Goal: Task Accomplishment & Management: Manage account settings

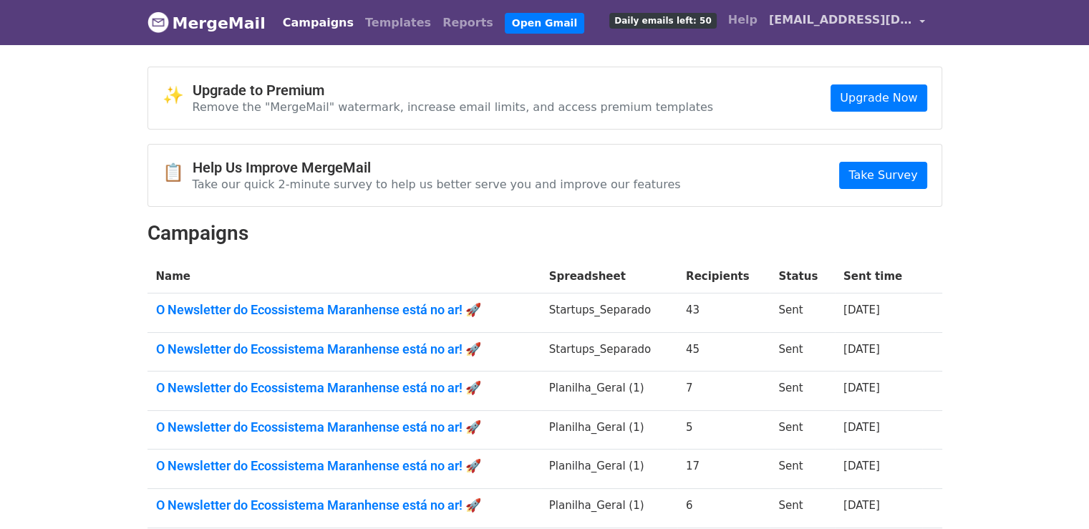
click at [795, 16] on span "[EMAIL_ADDRESS][DOMAIN_NAME]" at bounding box center [840, 19] width 143 height 17
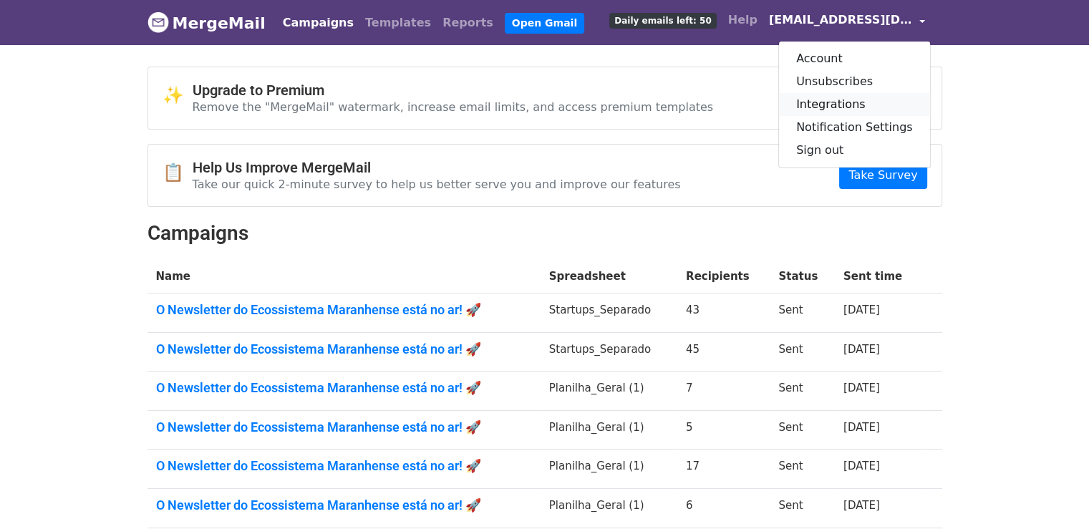
click at [849, 100] on link "Integrations" at bounding box center [854, 104] width 151 height 23
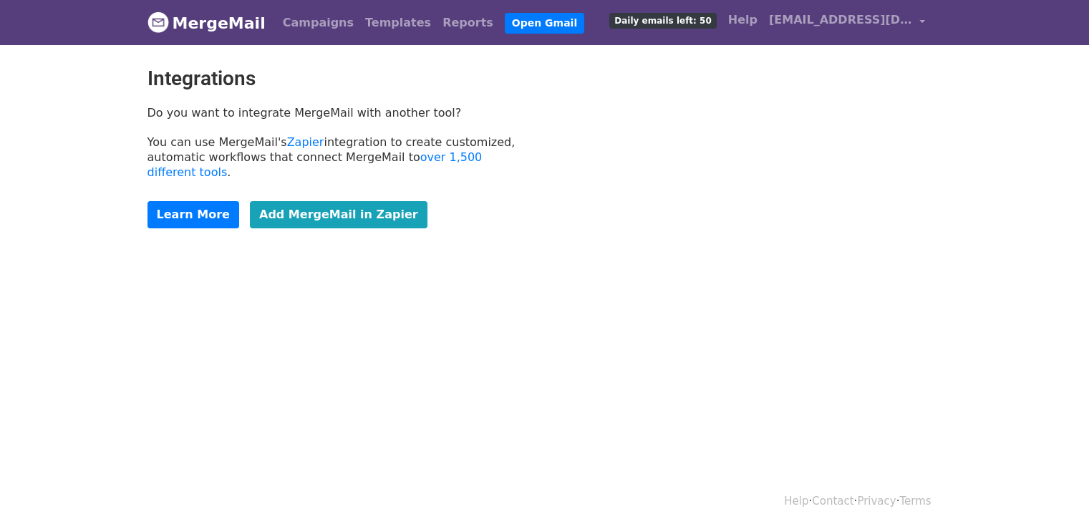
click at [458, 59] on body "MergeMail Campaigns Templates Reports Open Gmail Daily emails left: 50 Help eco…" at bounding box center [544, 150] width 1089 height 300
click at [309, 30] on link "Campaigns" at bounding box center [318, 23] width 82 height 29
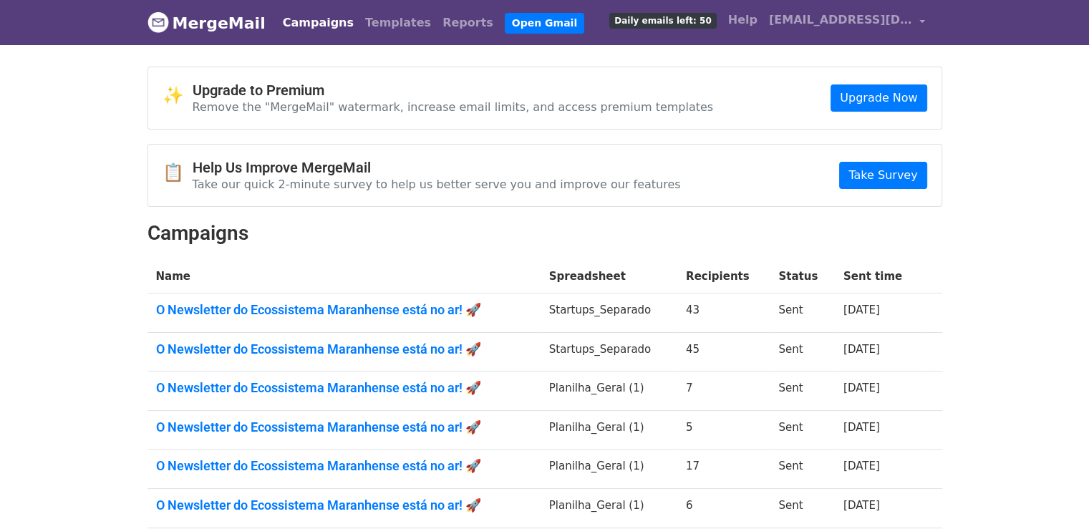
click at [679, 18] on span "Daily emails left: 50" at bounding box center [662, 21] width 107 height 16
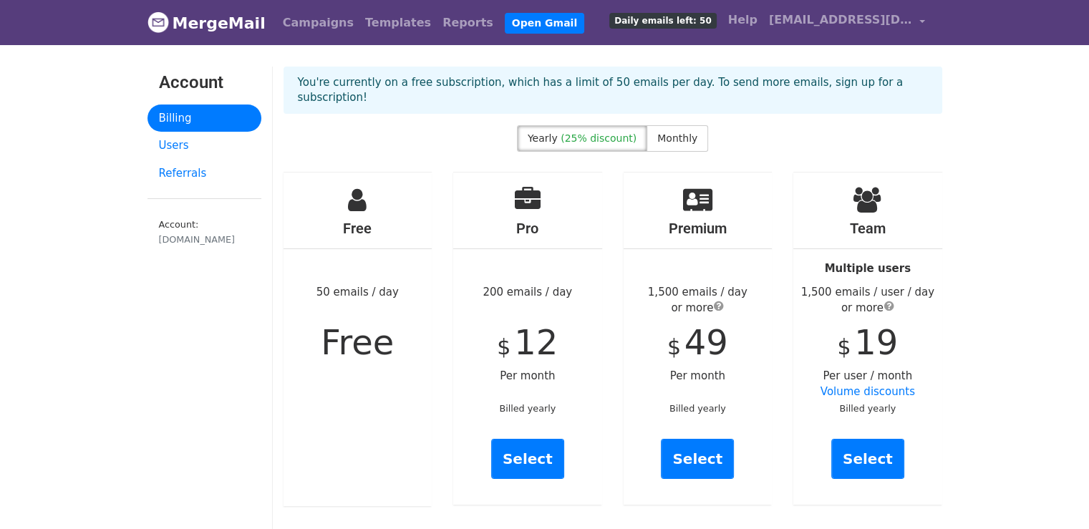
click at [811, 125] on div "Yearly (25% discount) Monthly" at bounding box center [613, 141] width 680 height 32
click at [786, 16] on span "[EMAIL_ADDRESS][DOMAIN_NAME]" at bounding box center [840, 19] width 143 height 17
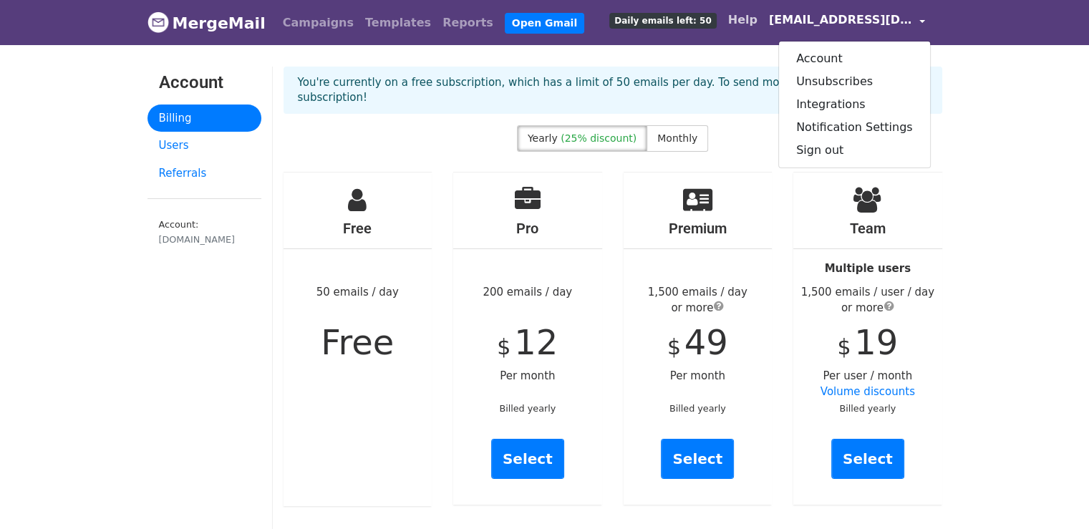
click at [740, 18] on link "Help" at bounding box center [743, 20] width 41 height 29
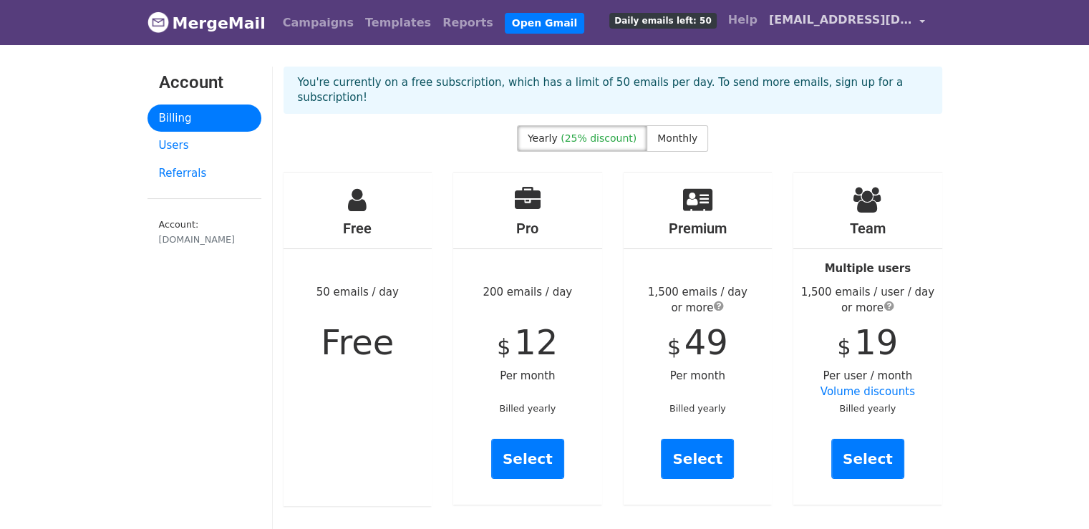
click at [816, 16] on span "[EMAIL_ADDRESS][DOMAIN_NAME]" at bounding box center [840, 19] width 143 height 17
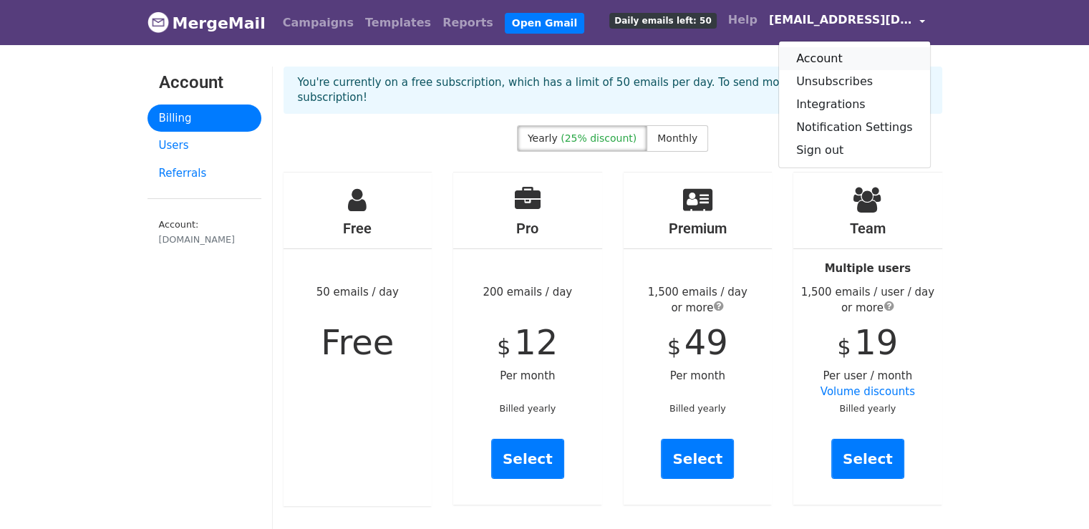
click at [841, 62] on link "Account" at bounding box center [854, 58] width 151 height 23
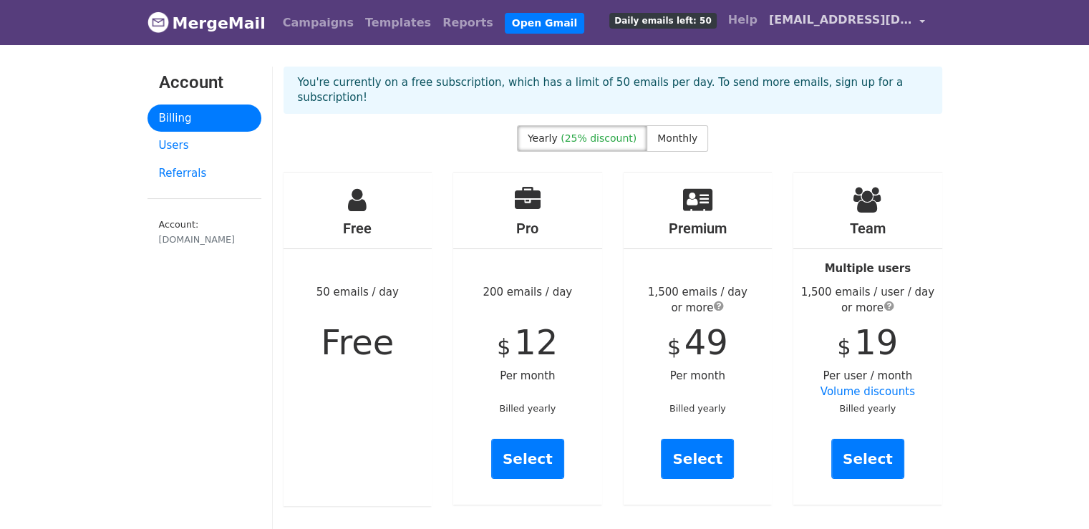
click at [813, 19] on span "[EMAIL_ADDRESS][DOMAIN_NAME]" at bounding box center [840, 19] width 143 height 17
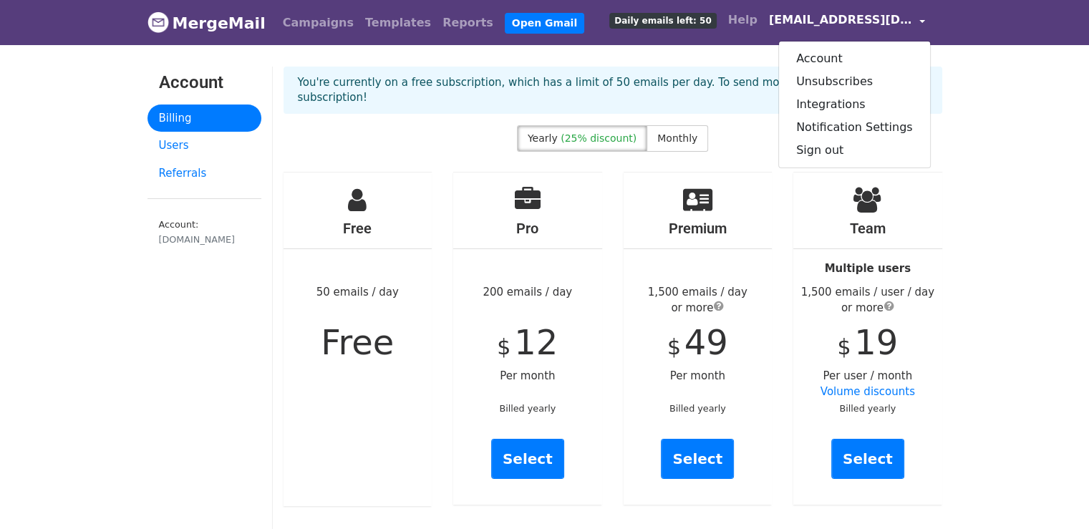
click at [599, 72] on div "You're currently on a free subscription, which has a limit of 50 emails per day…" at bounding box center [613, 90] width 659 height 47
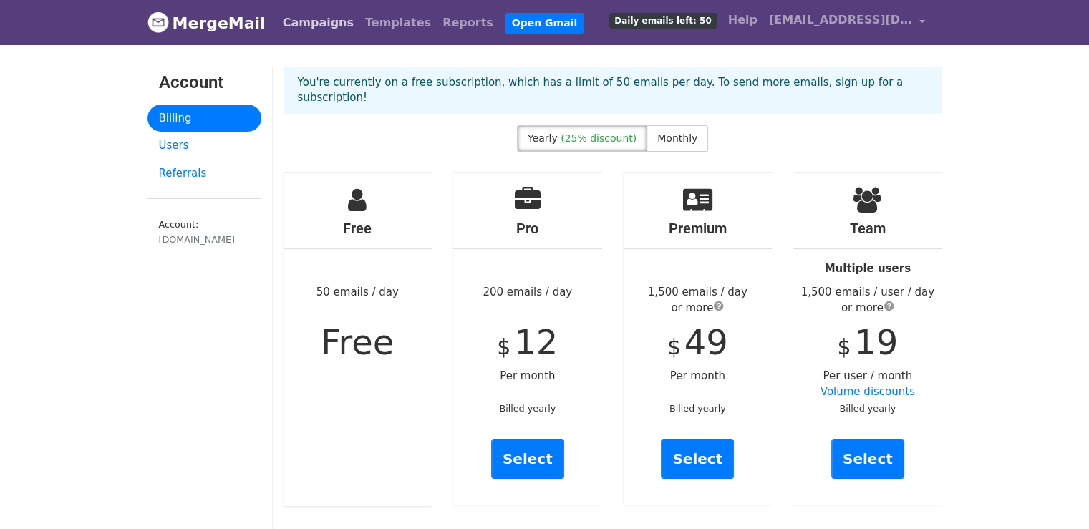
click at [286, 19] on link "Campaigns" at bounding box center [318, 23] width 82 height 29
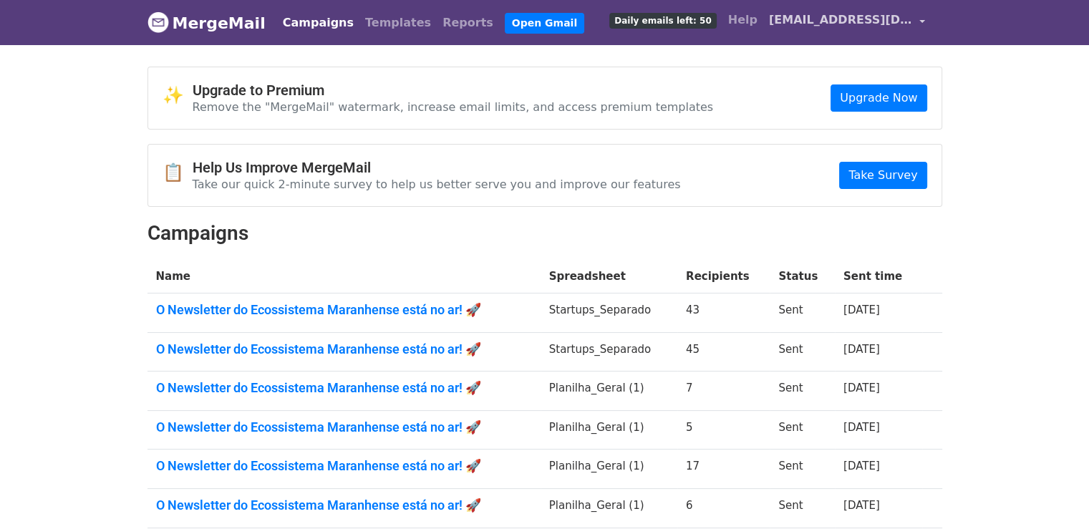
click at [843, 19] on span "[EMAIL_ADDRESS][DOMAIN_NAME]" at bounding box center [840, 19] width 143 height 17
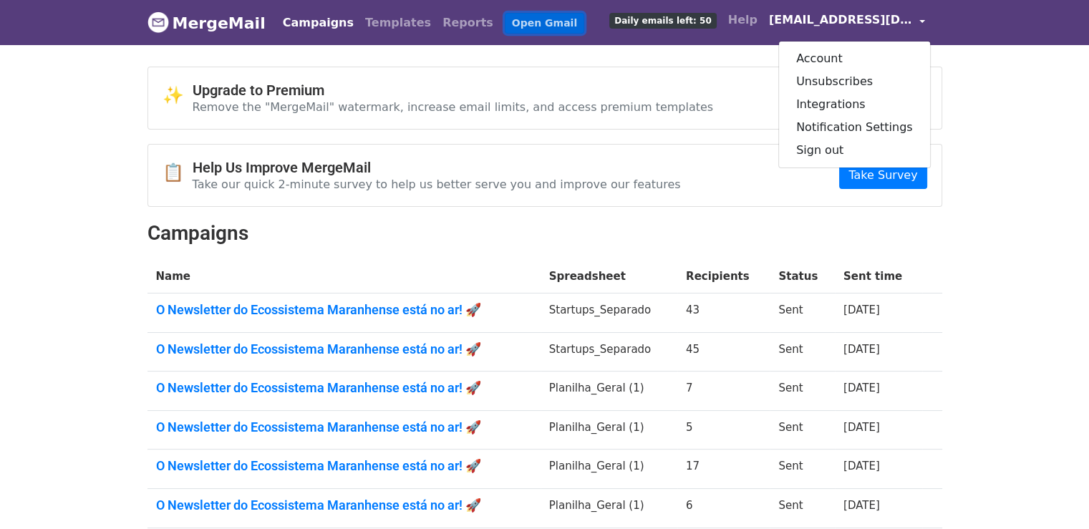
click at [505, 26] on link "Open Gmail" at bounding box center [544, 23] width 79 height 21
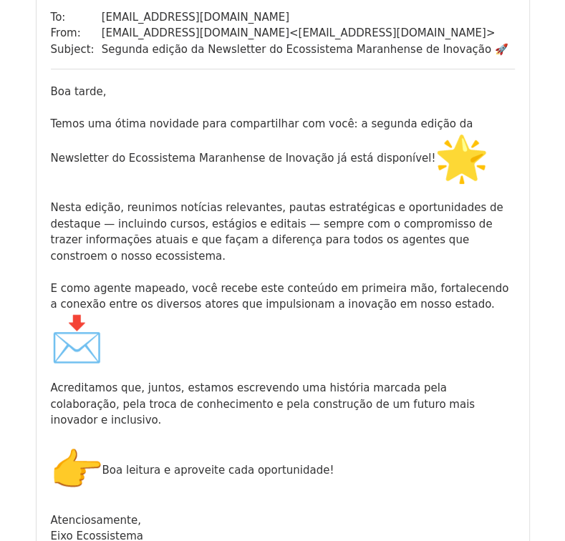
scroll to position [573, 0]
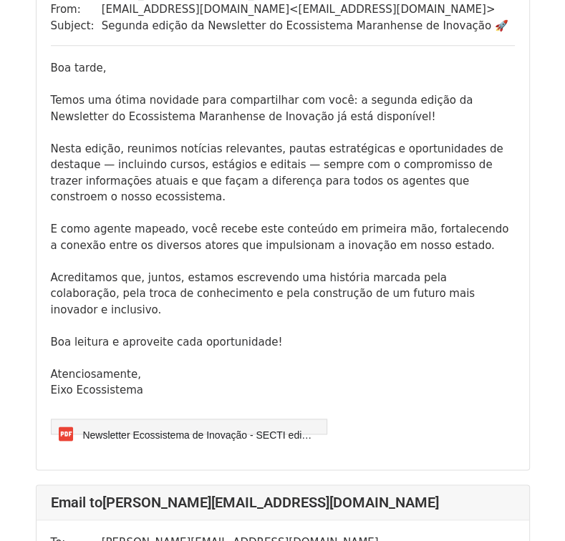
scroll to position [859, 0]
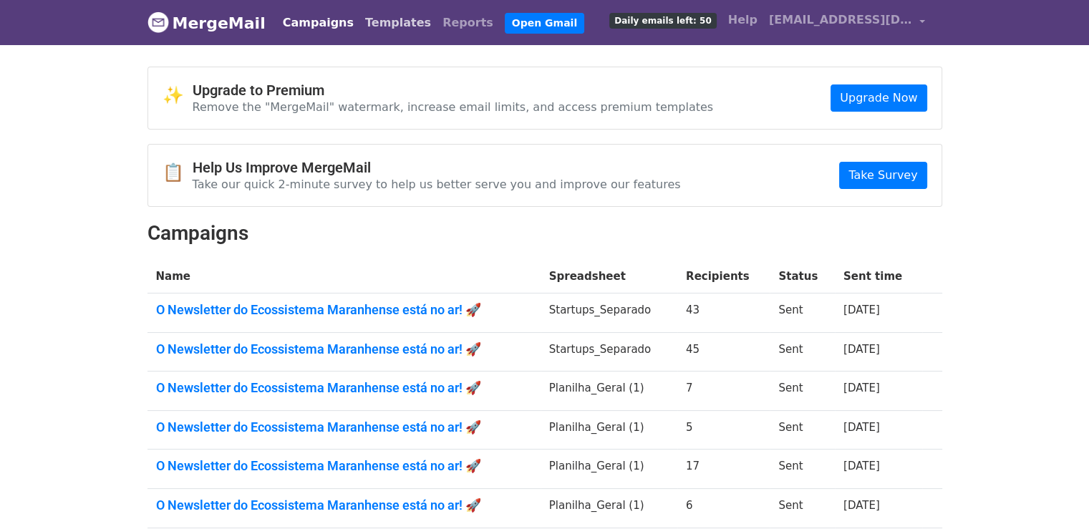
click at [362, 22] on link "Templates" at bounding box center [397, 23] width 77 height 29
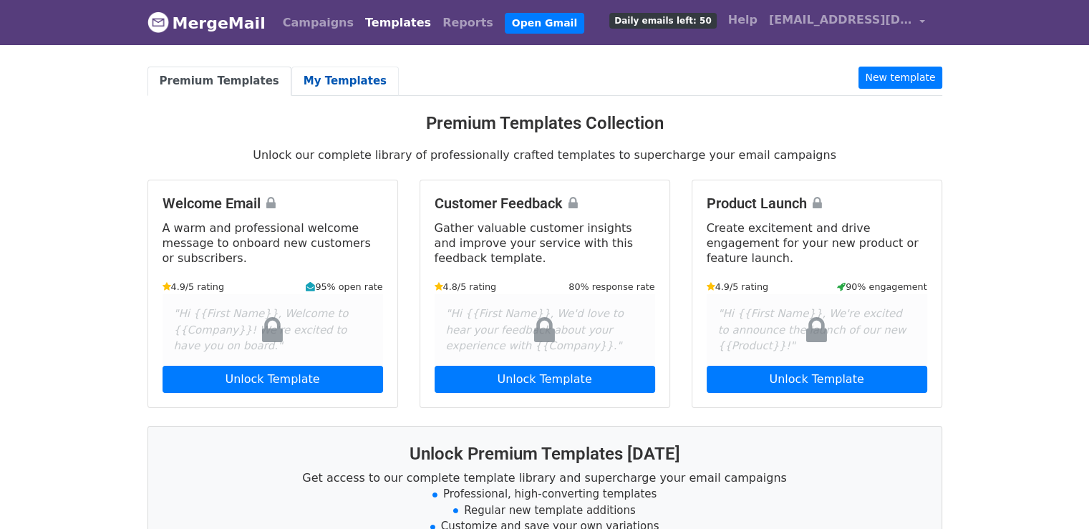
click at [333, 77] on link "My Templates" at bounding box center [344, 81] width 107 height 29
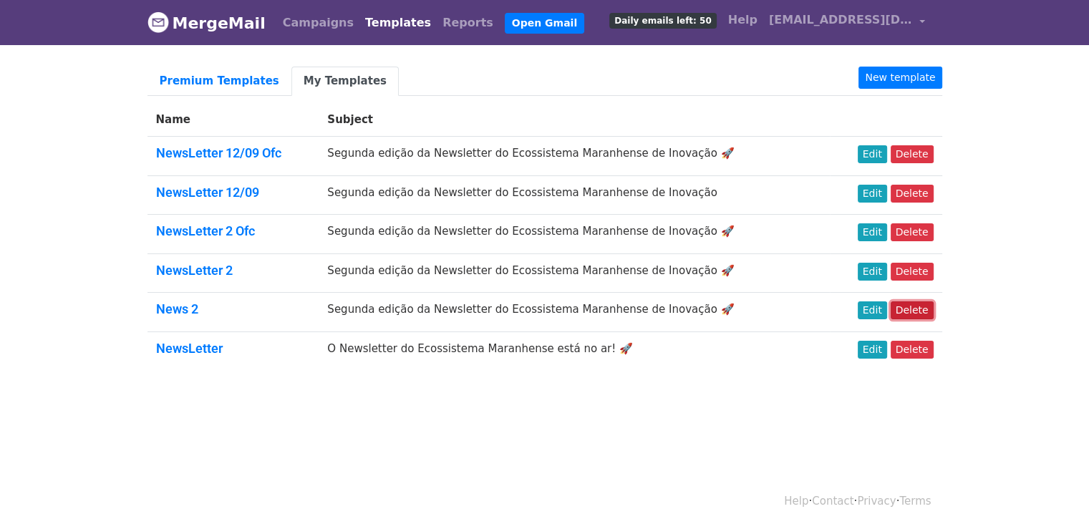
click at [925, 309] on link "Delete" at bounding box center [912, 310] width 43 height 18
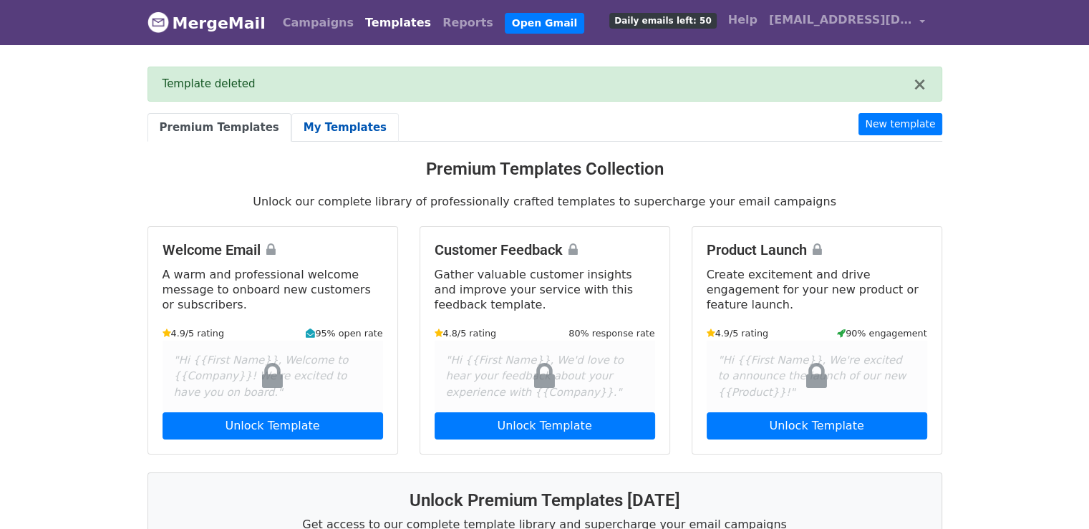
click at [310, 132] on link "My Templates" at bounding box center [344, 127] width 107 height 29
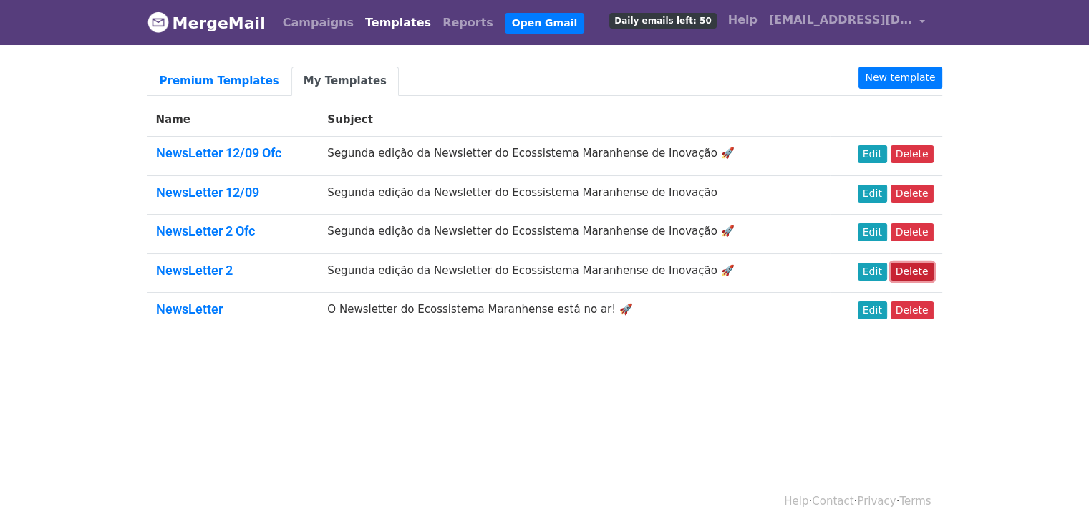
click at [914, 271] on link "Delete" at bounding box center [912, 272] width 43 height 18
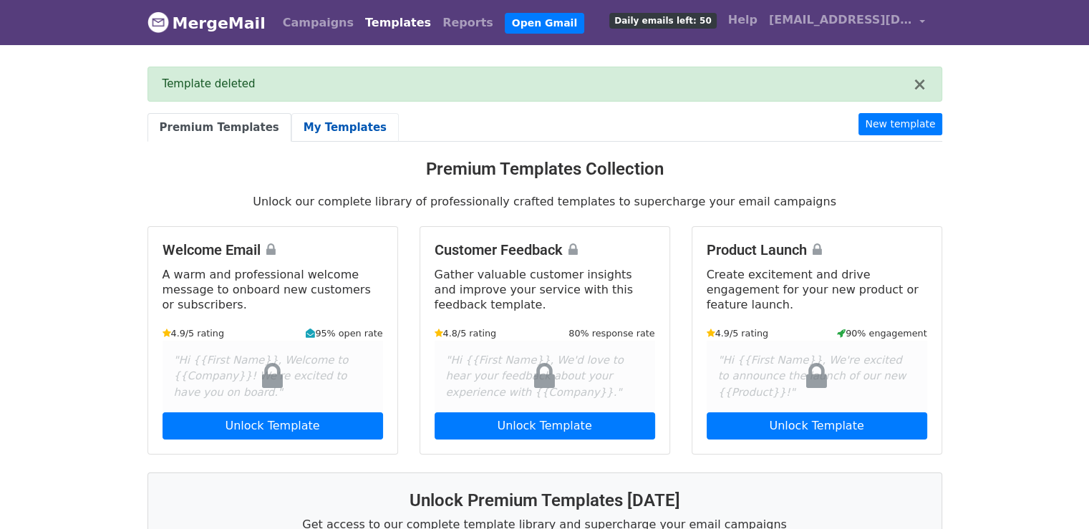
click at [310, 113] on link "My Templates" at bounding box center [344, 127] width 107 height 29
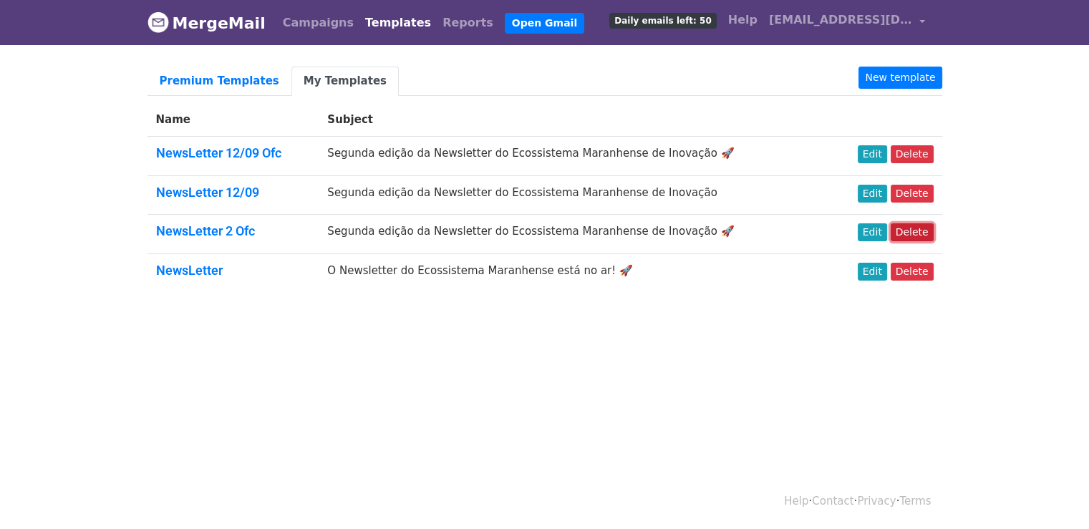
click at [917, 233] on link "Delete" at bounding box center [912, 232] width 43 height 18
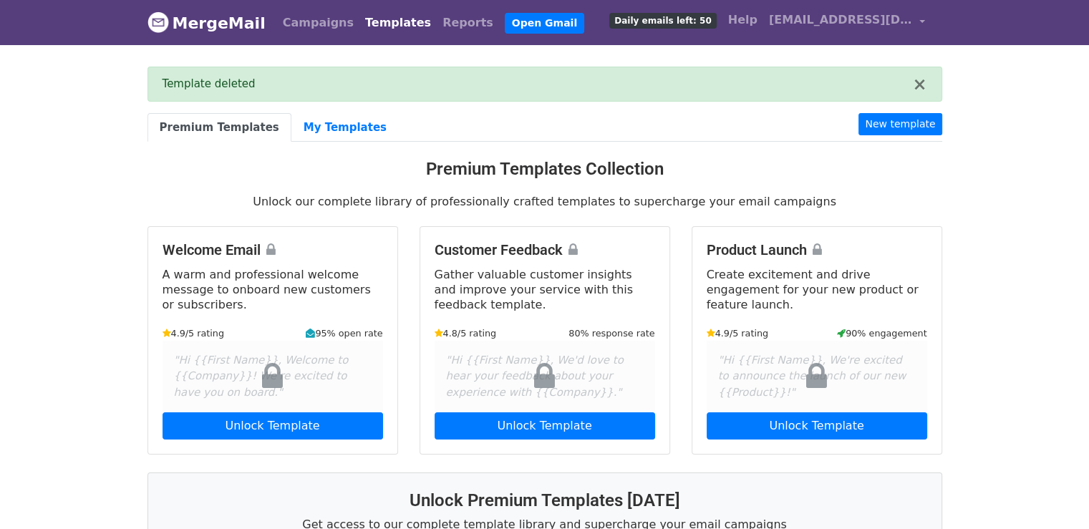
click at [319, 108] on main "× Template deleted Premium Templates My Templates New template Premium Template…" at bounding box center [545, 420] width 816 height 706
click at [322, 121] on link "My Templates" at bounding box center [344, 127] width 107 height 29
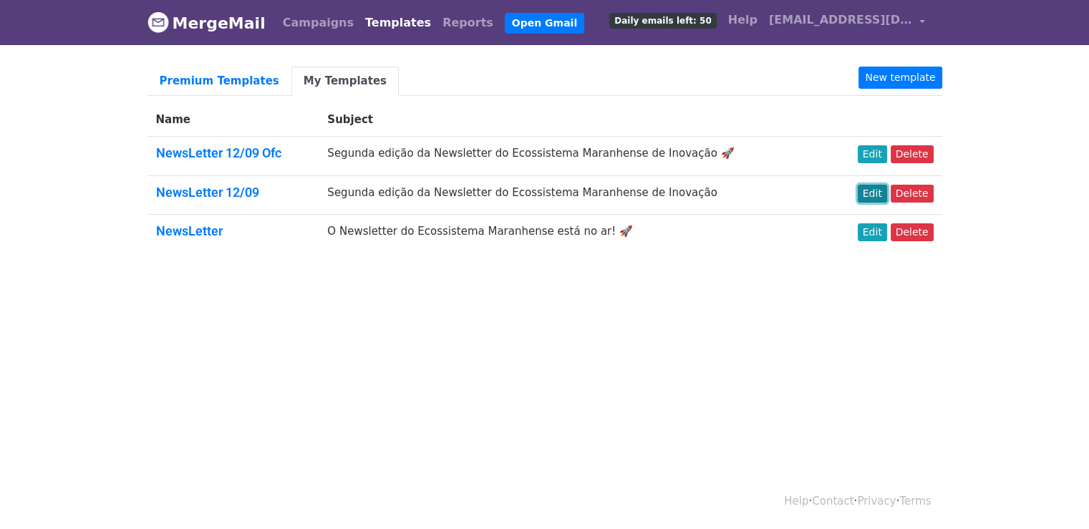
click at [871, 193] on link "Edit" at bounding box center [872, 194] width 29 height 18
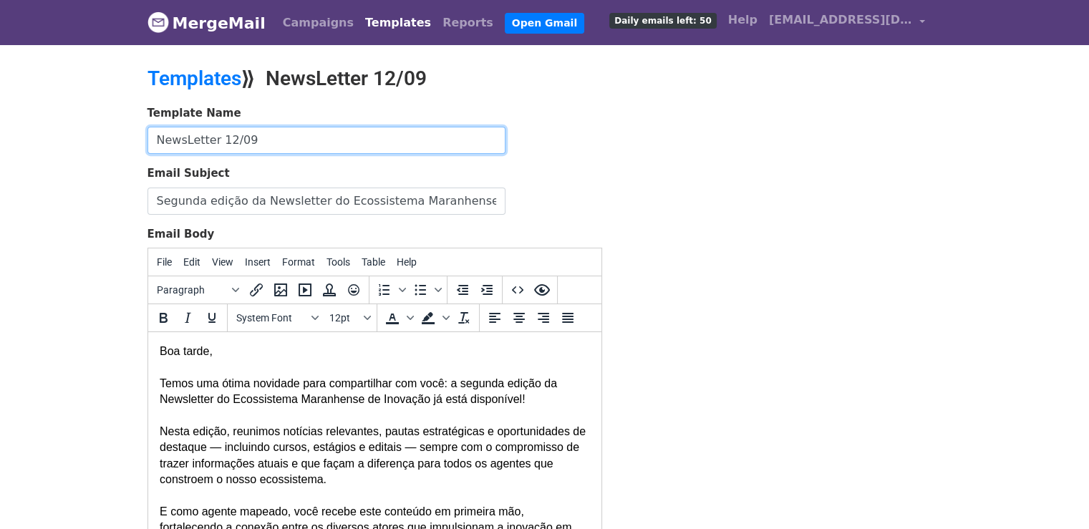
drag, startPoint x: 297, startPoint y: 148, endPoint x: 218, endPoint y: 142, distance: 79.0
click at [218, 142] on input "NewsLetter 12/09" at bounding box center [327, 140] width 358 height 27
type input "NewsLetter Provisorio"
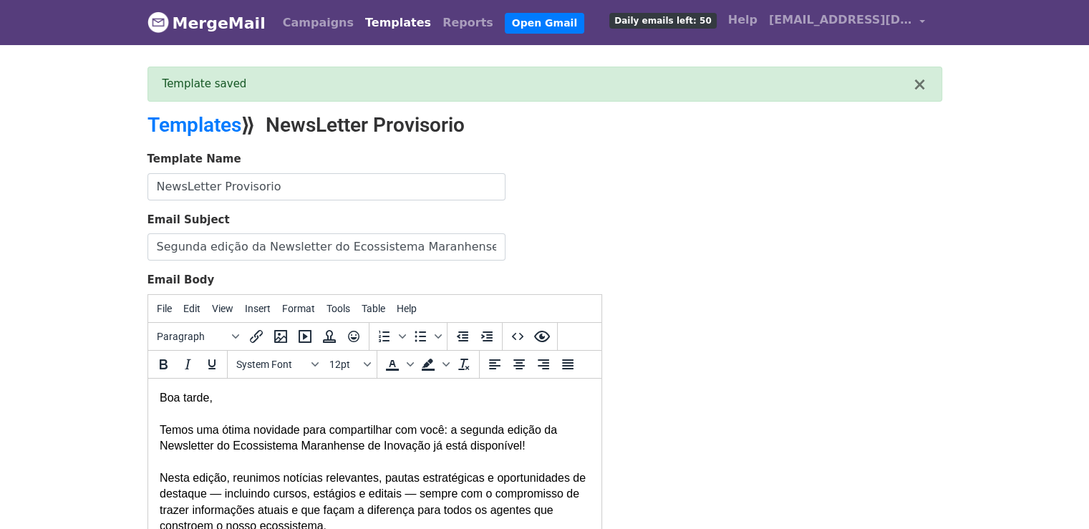
click at [364, 24] on link "Templates" at bounding box center [397, 23] width 77 height 29
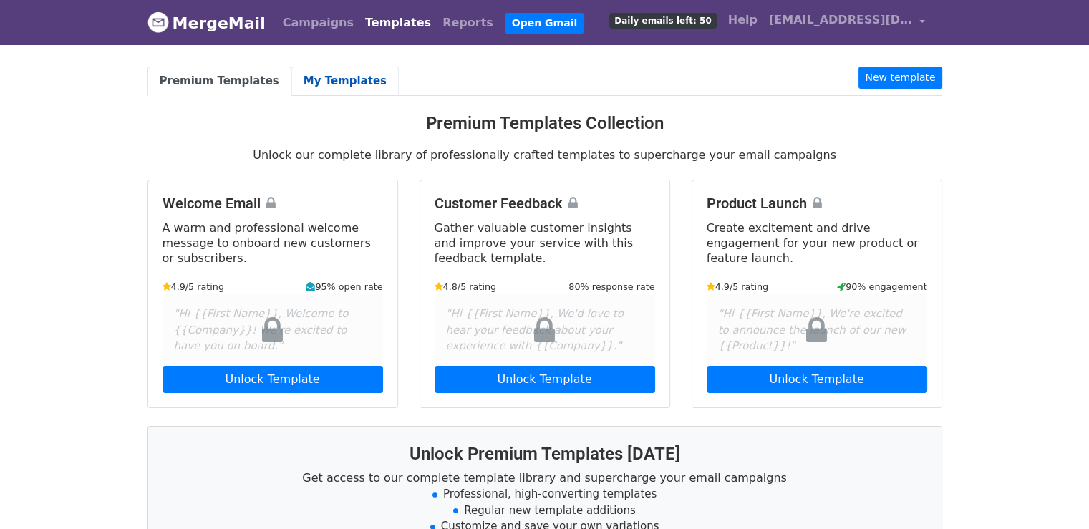
click at [309, 87] on link "My Templates" at bounding box center [344, 81] width 107 height 29
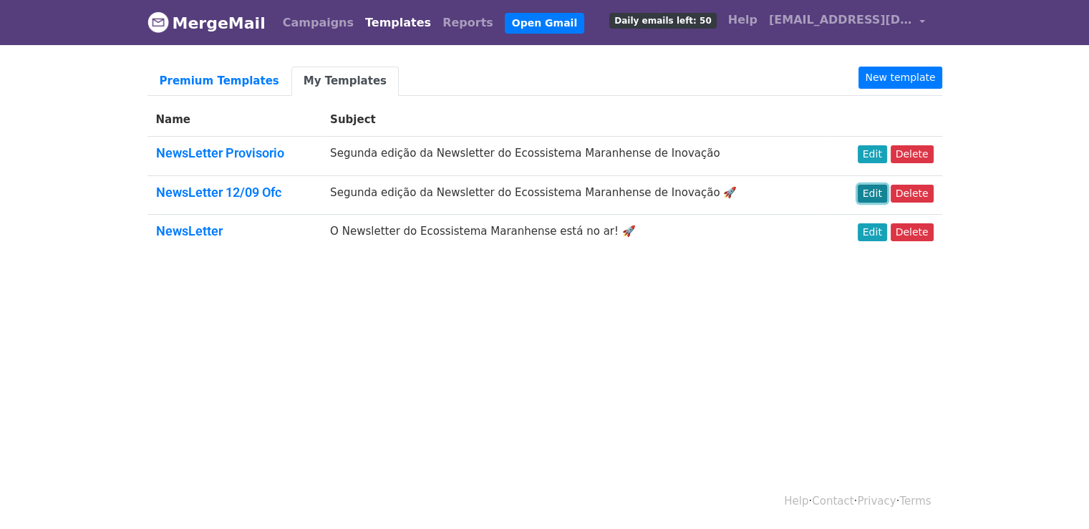
click at [876, 193] on link "Edit" at bounding box center [872, 194] width 29 height 18
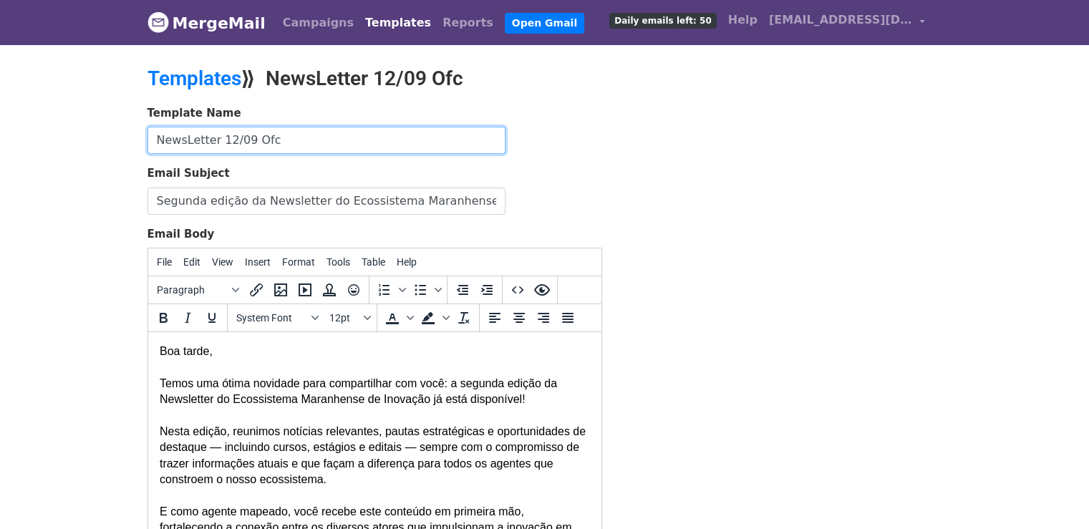
click at [343, 147] on input "NewsLetter 12/09 Ofc" at bounding box center [327, 140] width 358 height 27
type input "NewsLetter 12/09"
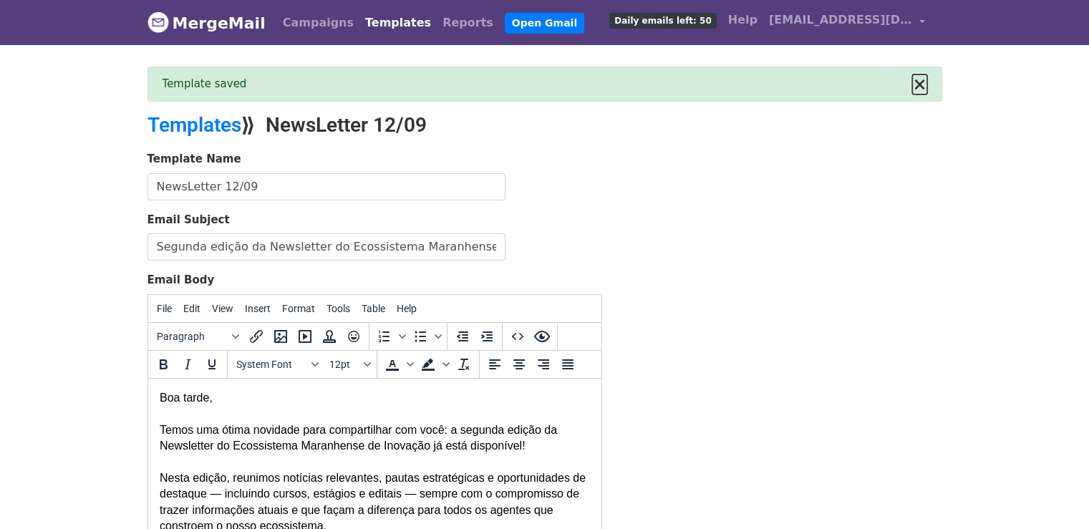
click at [924, 82] on button "×" at bounding box center [919, 84] width 14 height 17
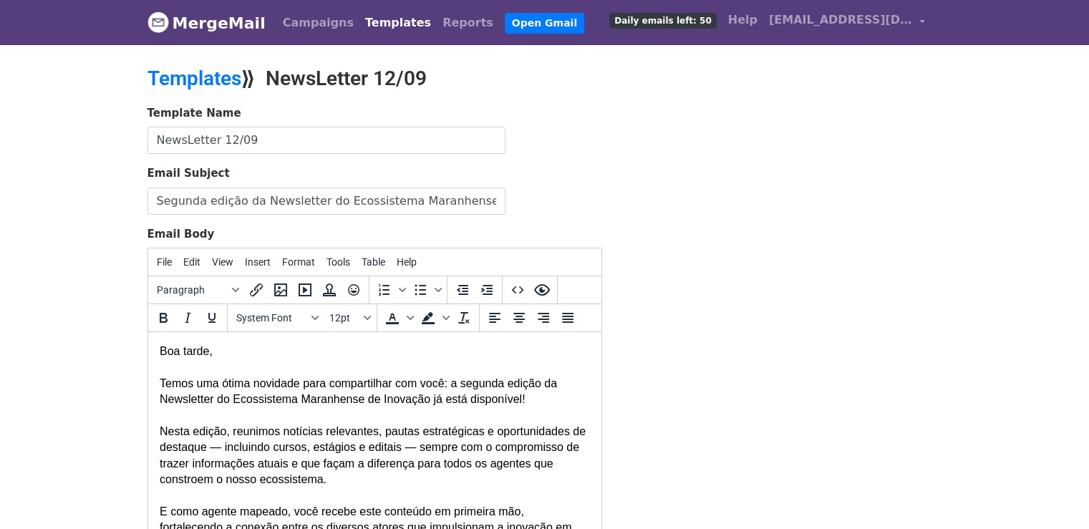
click at [367, 24] on link "Templates" at bounding box center [397, 23] width 77 height 29
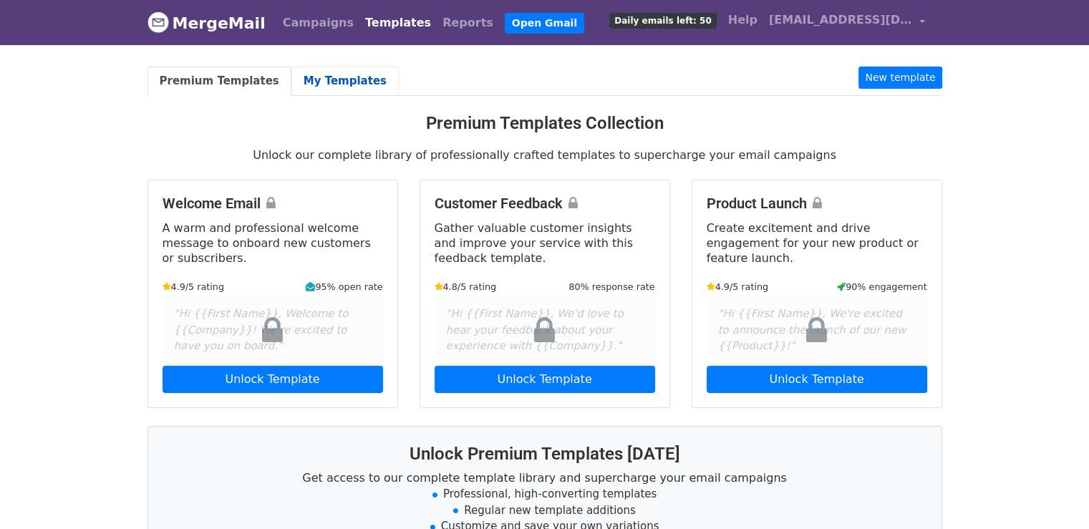
click at [318, 76] on link "My Templates" at bounding box center [344, 81] width 107 height 29
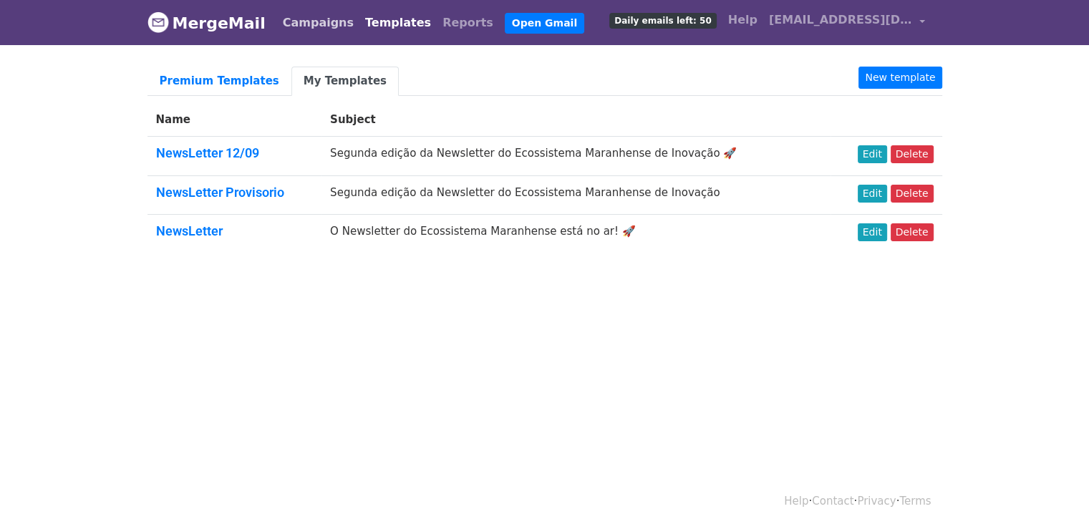
click at [313, 24] on link "Campaigns" at bounding box center [318, 23] width 82 height 29
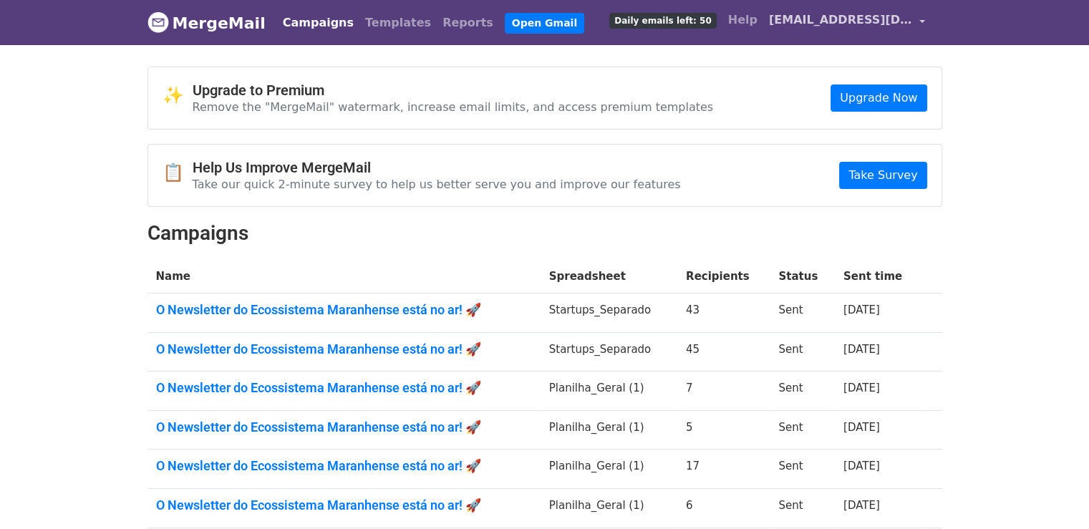
click at [808, 21] on span "[EMAIL_ADDRESS][DOMAIN_NAME]" at bounding box center [840, 19] width 143 height 17
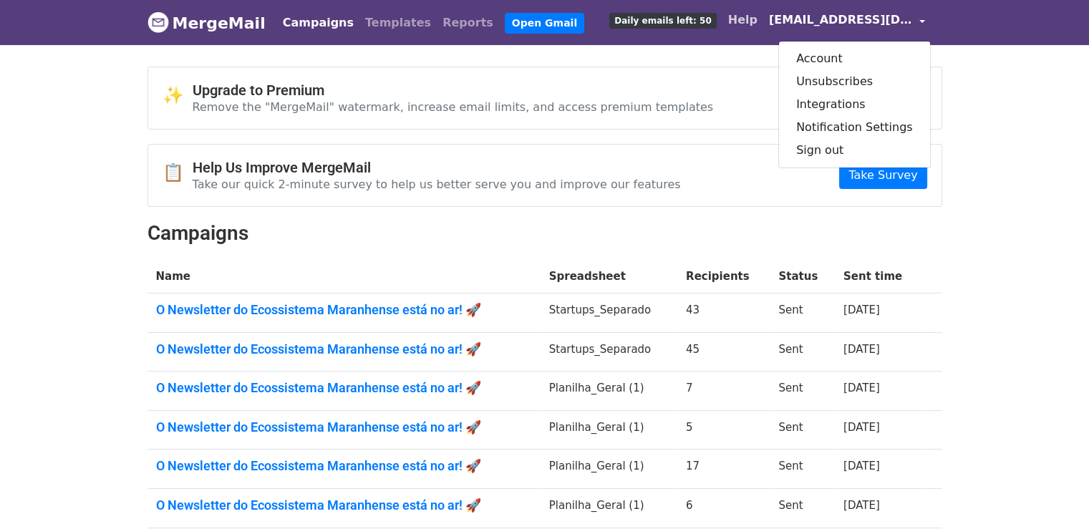
click at [753, 32] on link "Help" at bounding box center [743, 20] width 41 height 29
